Goal: Find specific page/section: Find specific page/section

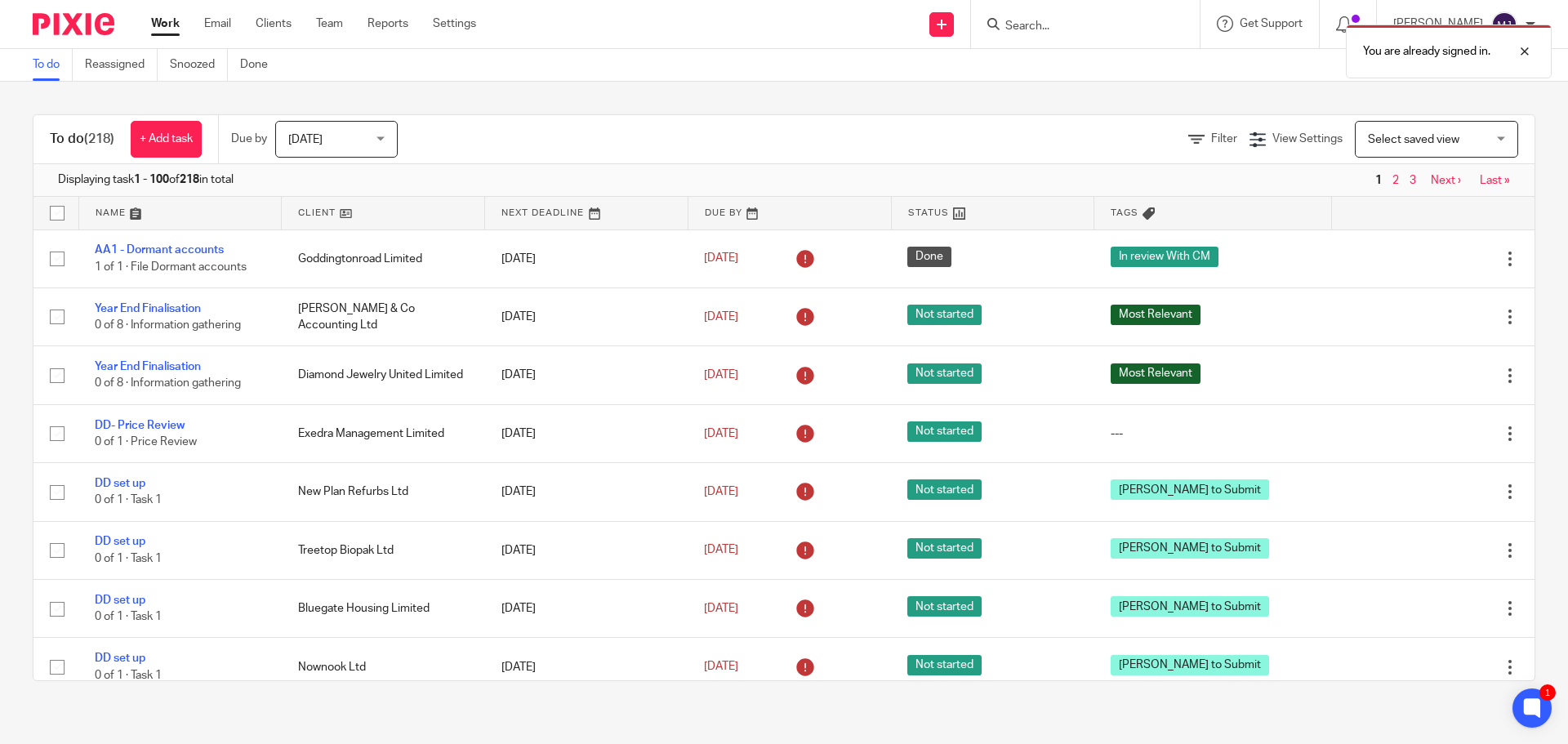
click at [1029, 25] on div "You are already signed in." at bounding box center [1167, 47] width 768 height 62
click at [1055, 22] on div "You are already signed in." at bounding box center [1167, 47] width 768 height 62
click at [1007, 21] on div "You are already signed in." at bounding box center [1167, 47] width 768 height 62
click at [1048, 23] on input "Search" at bounding box center [1078, 27] width 147 height 15
click at [1042, 20] on input "Search" at bounding box center [1078, 27] width 147 height 15
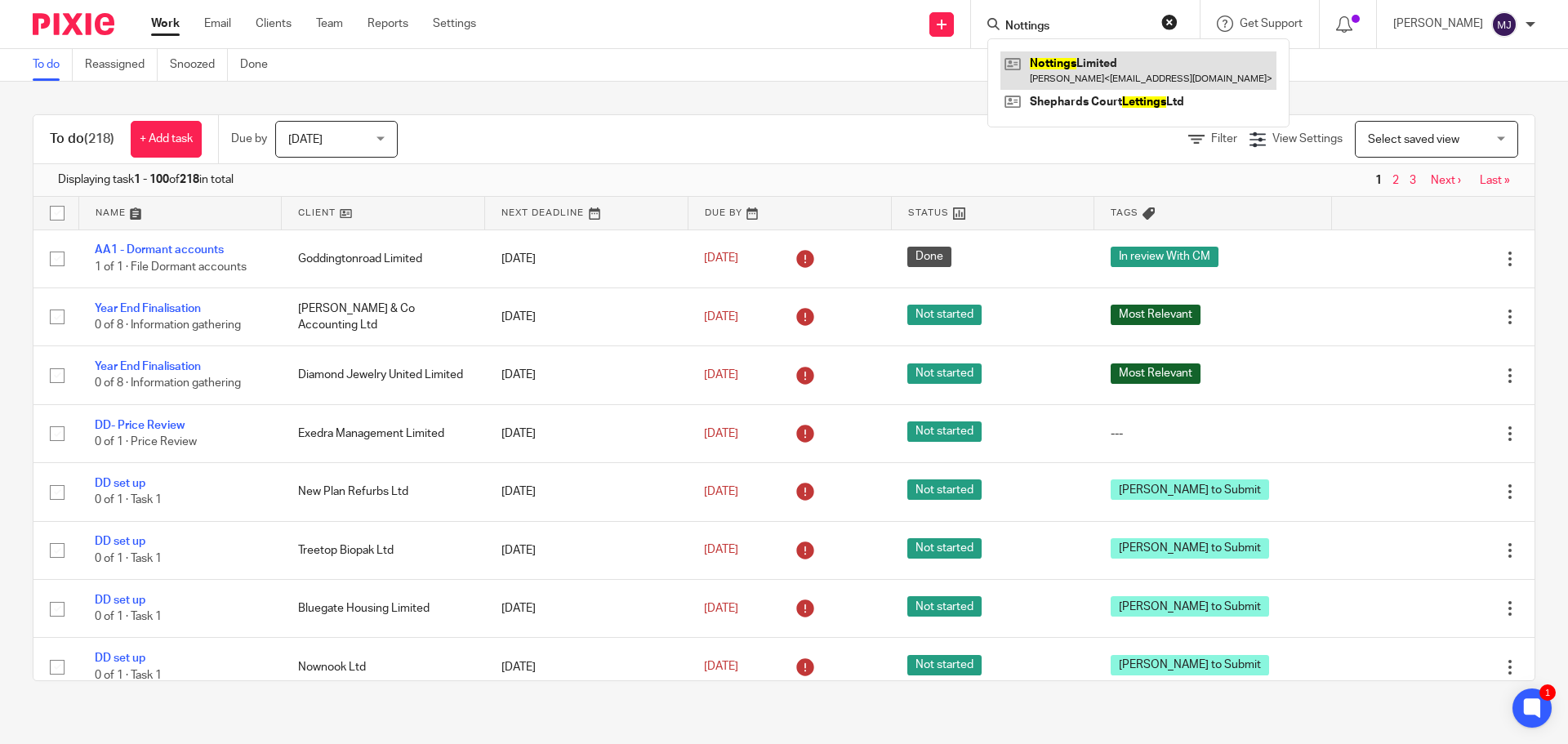
type input "Nottings"
click at [1077, 66] on link at bounding box center [1139, 71] width 276 height 38
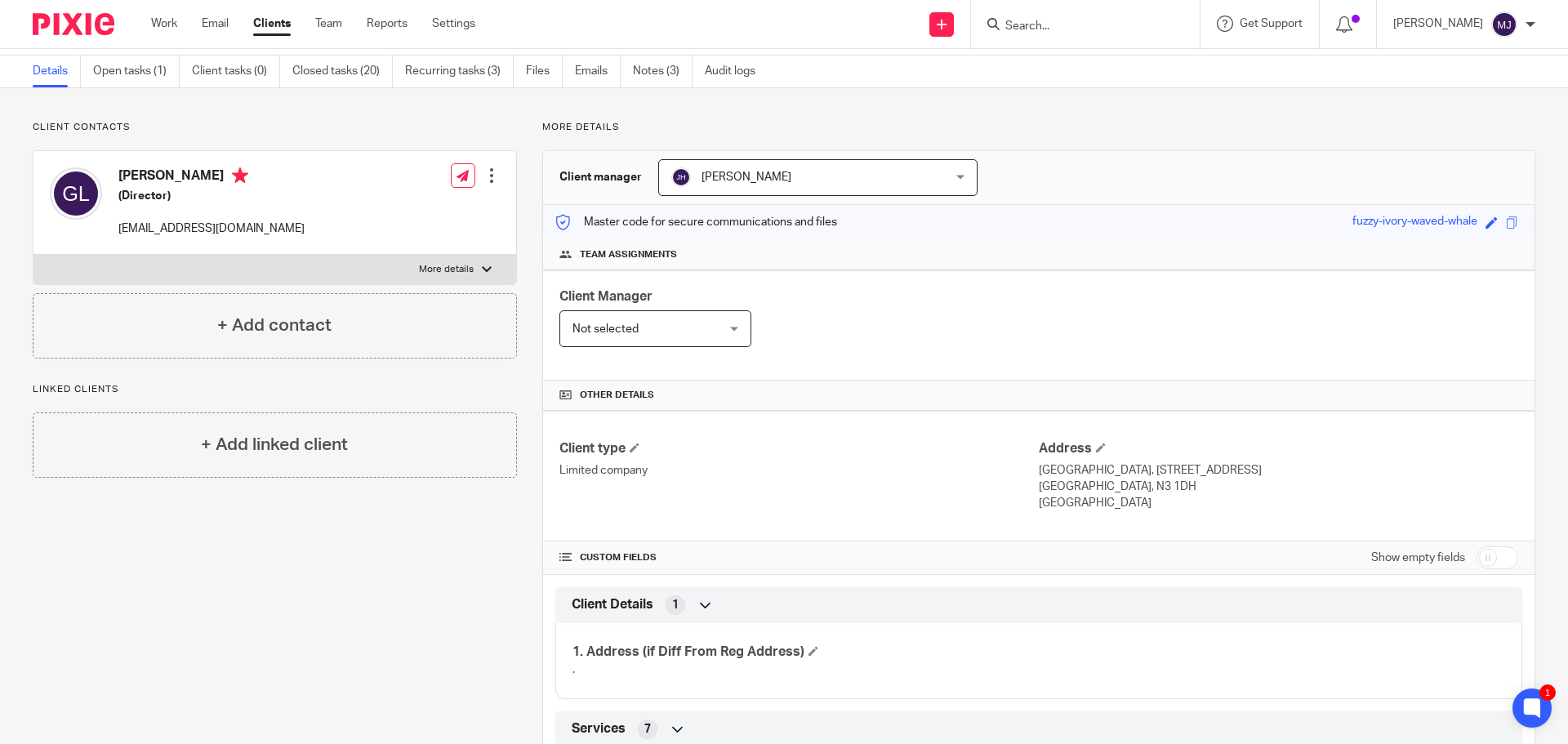
scroll to position [82, 0]
